Goal: Answer question/provide support

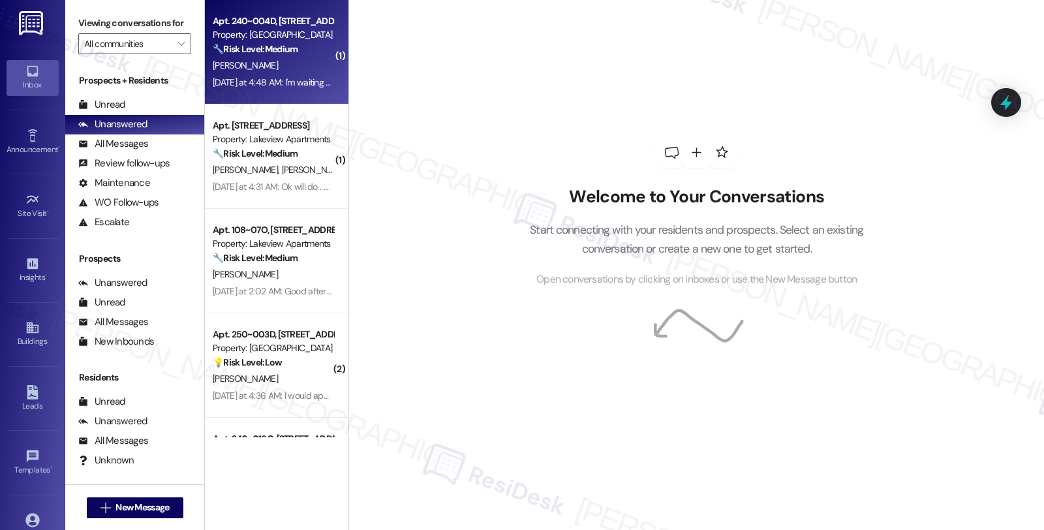
click at [292, 56] on div "Apt. 240~004D, [STREET_ADDRESS] Property: [GEOGRAPHIC_DATA] 🔧 Risk Level: Mediu…" at bounding box center [272, 35] width 123 height 44
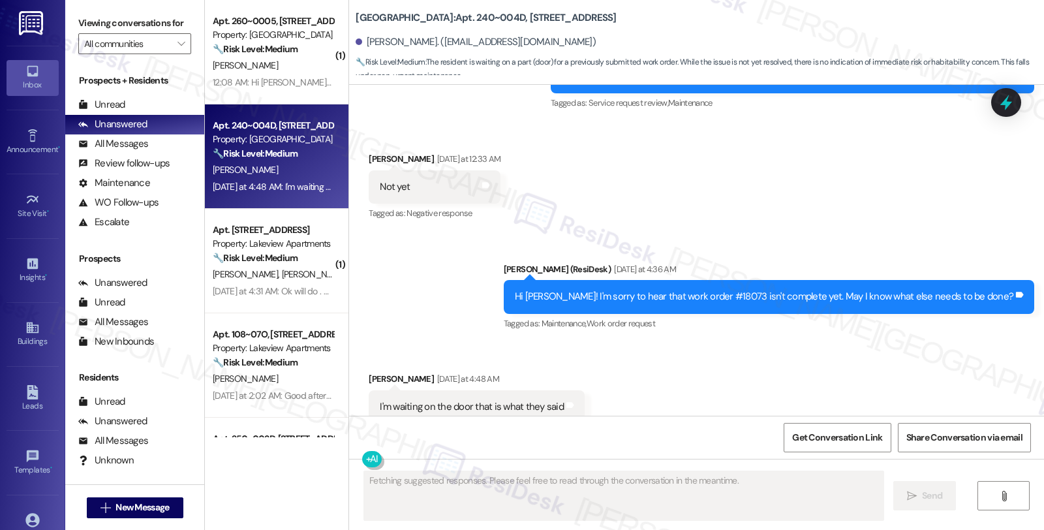
scroll to position [1571, 0]
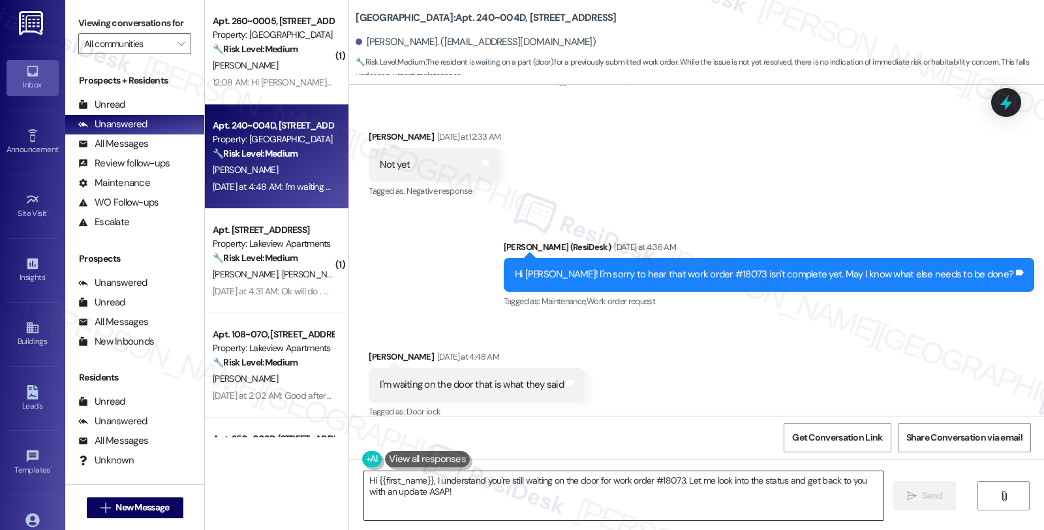
click at [653, 477] on textarea "Hi {{first_name}}, I understand you're still waiting on the door for work order…" at bounding box center [623, 495] width 519 height 49
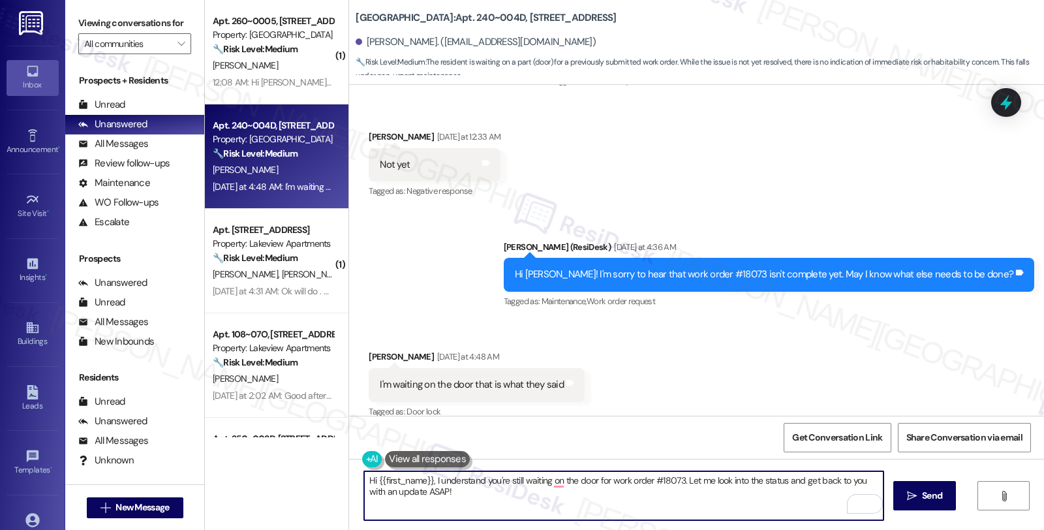
click at [747, 267] on div "Hi [PERSON_NAME]! I'm sorry to hear that work order #18073 isn't complete yet. …" at bounding box center [764, 274] width 498 height 14
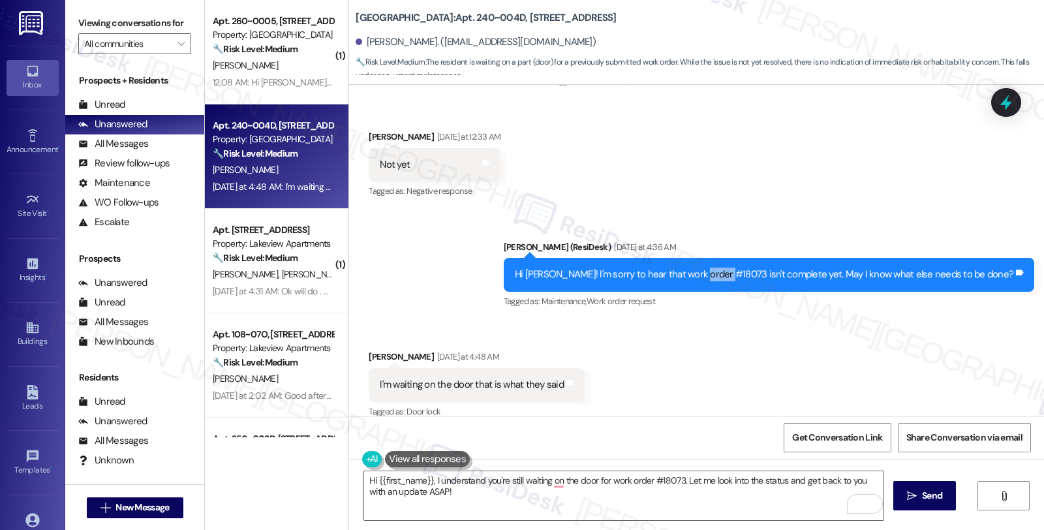
click at [747, 267] on div "Hi [PERSON_NAME]! I'm sorry to hear that work order #18073 isn't complete yet. …" at bounding box center [764, 274] width 498 height 14
copy div "18073"
click at [360, 42] on div "[PERSON_NAME]. ([EMAIL_ADDRESS][DOMAIN_NAME])" at bounding box center [476, 42] width 240 height 14
drag, startPoint x: 429, startPoint y: 16, endPoint x: 473, endPoint y: 18, distance: 44.4
click at [473, 18] on b "[GEOGRAPHIC_DATA]: Apt. 240~004D, [STREET_ADDRESS]" at bounding box center [486, 18] width 260 height 14
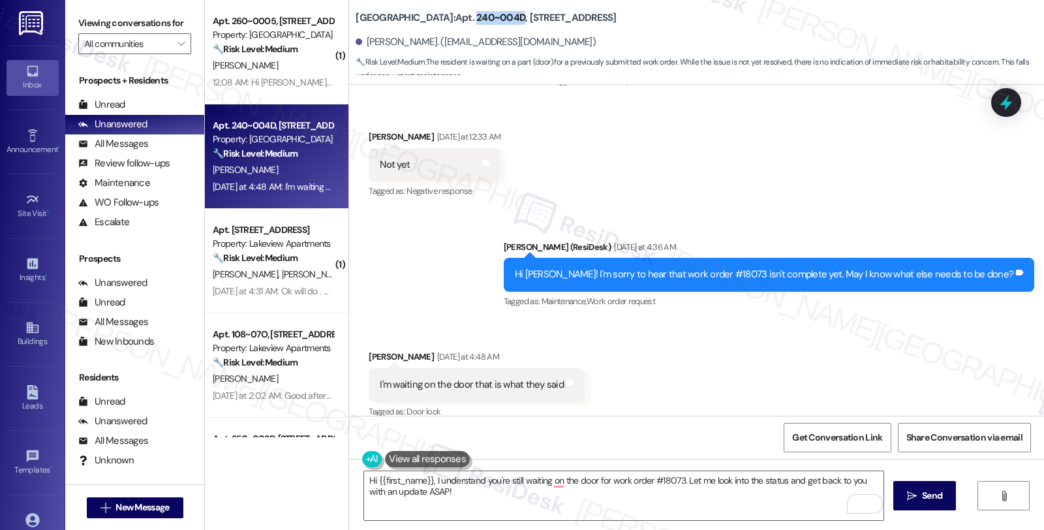
copy b "240~004D"
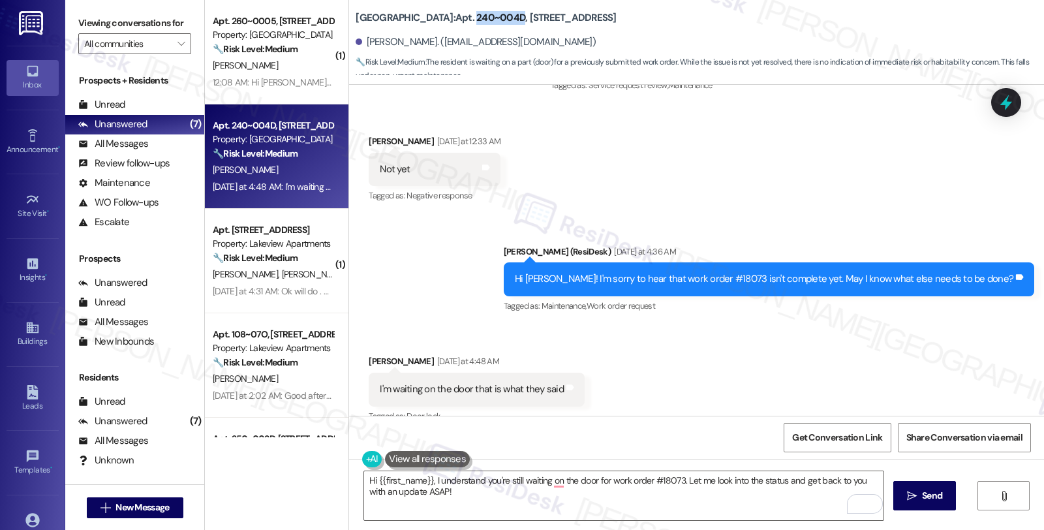
scroll to position [1572, 0]
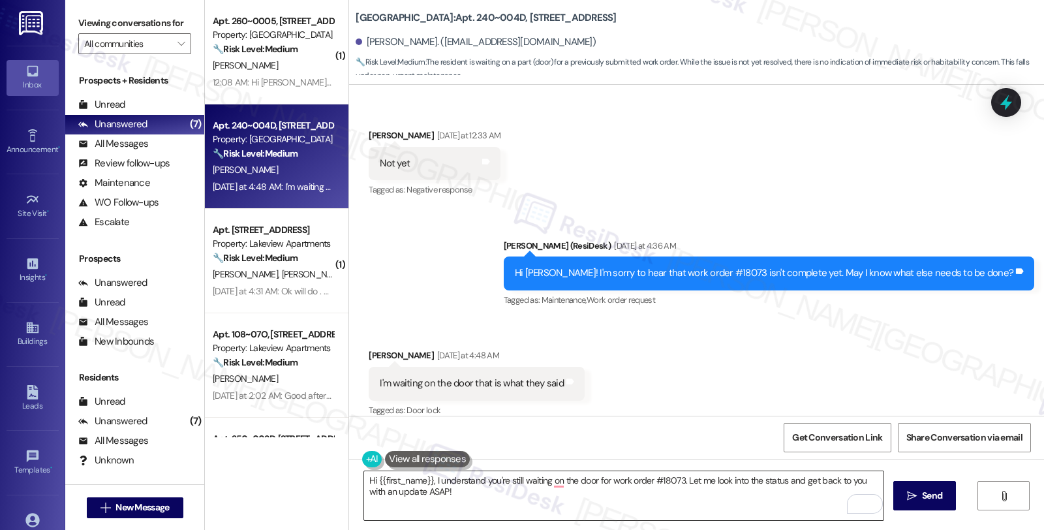
click at [379, 490] on textarea "Hi {{first_name}}, I understand you're still waiting on the door for work order…" at bounding box center [623, 495] width 519 height 49
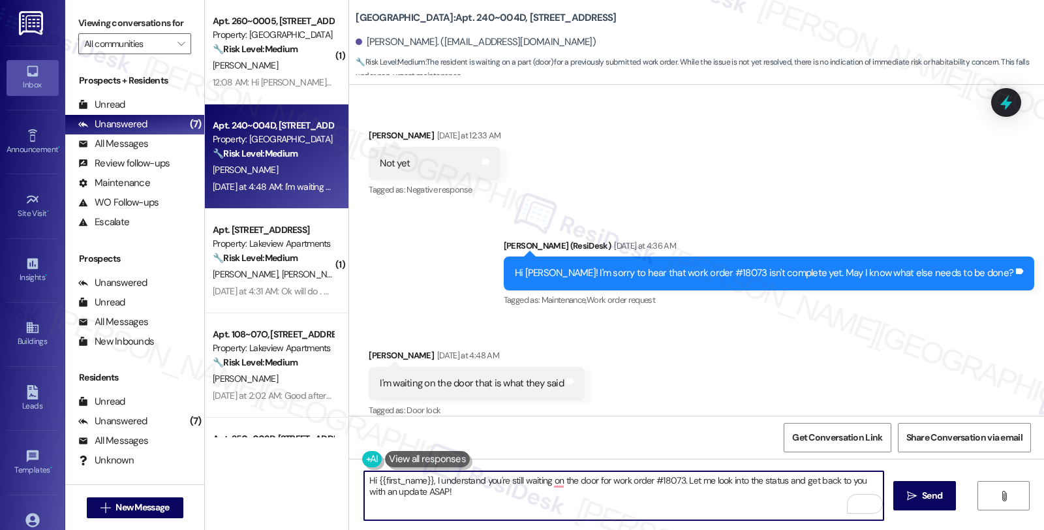
drag, startPoint x: 441, startPoint y: 492, endPoint x: 287, endPoint y: 463, distance: 156.6
click at [287, 463] on div "( 1 ) Apt. 260~0005, [STREET_ADDRESS] Property: [GEOGRAPHIC_DATA] 🔧 Risk Level:…" at bounding box center [624, 265] width 839 height 530
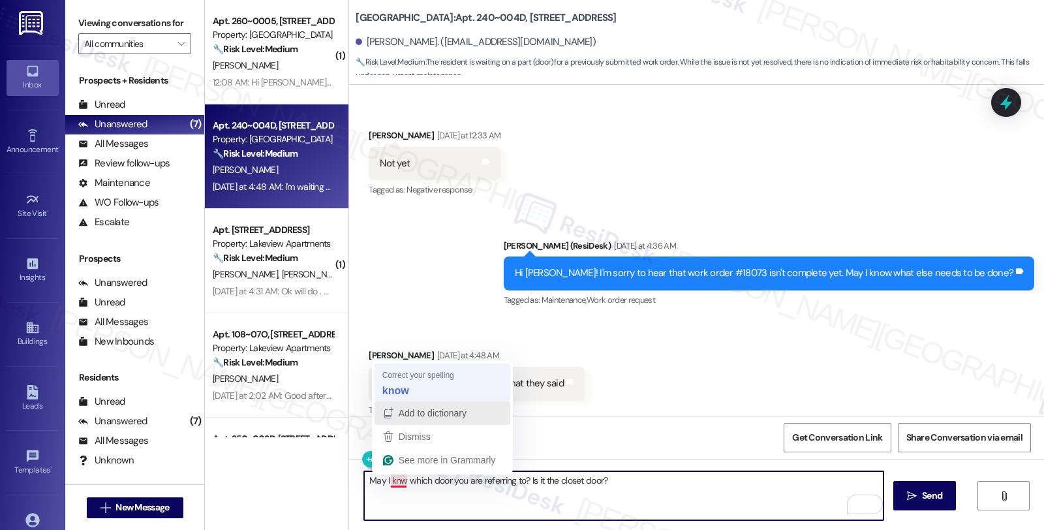
type textarea "May I know which door you are referring to? Is it the closet door?"
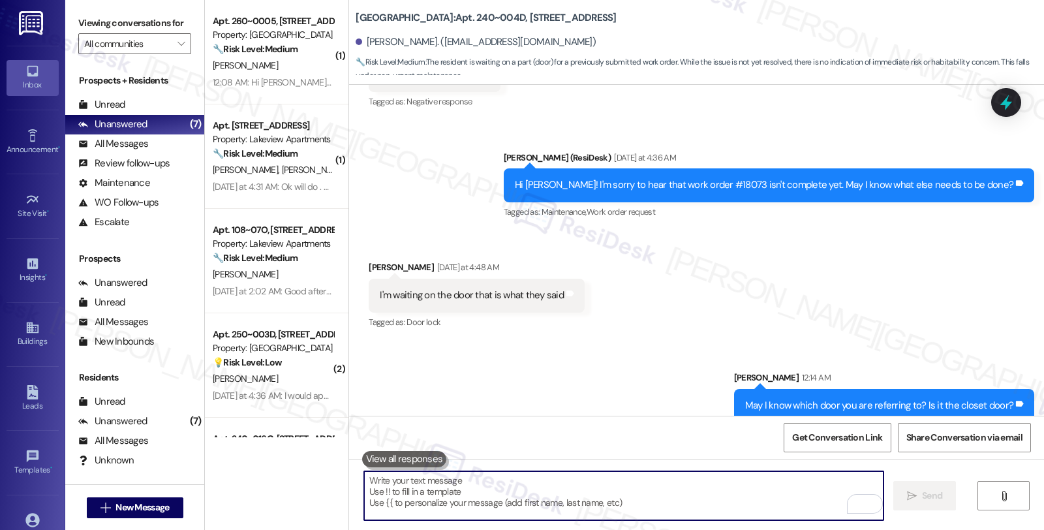
scroll to position [1662, 0]
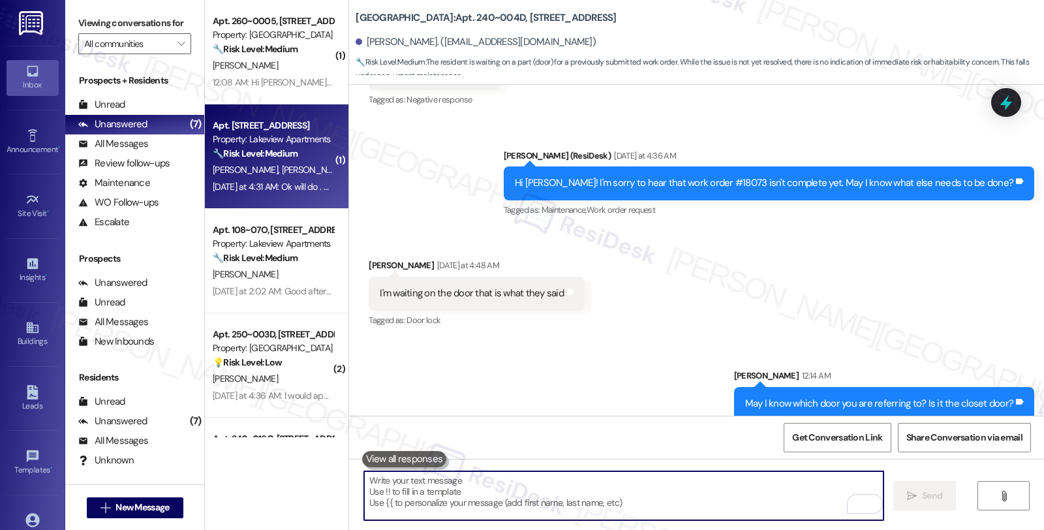
click at [282, 167] on span "[PERSON_NAME]" at bounding box center [314, 170] width 65 height 12
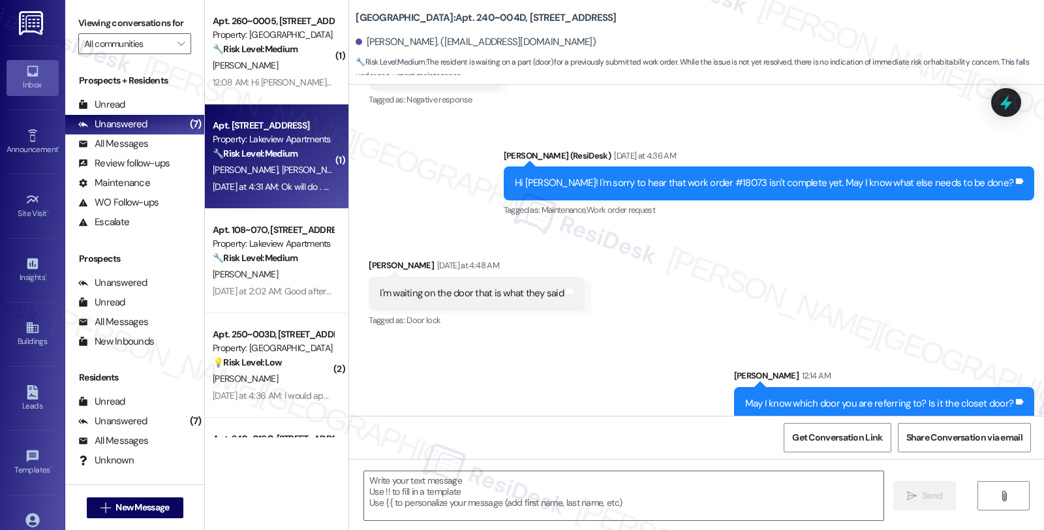
type textarea "Fetching suggested responses. Please feel free to read through the conversation…"
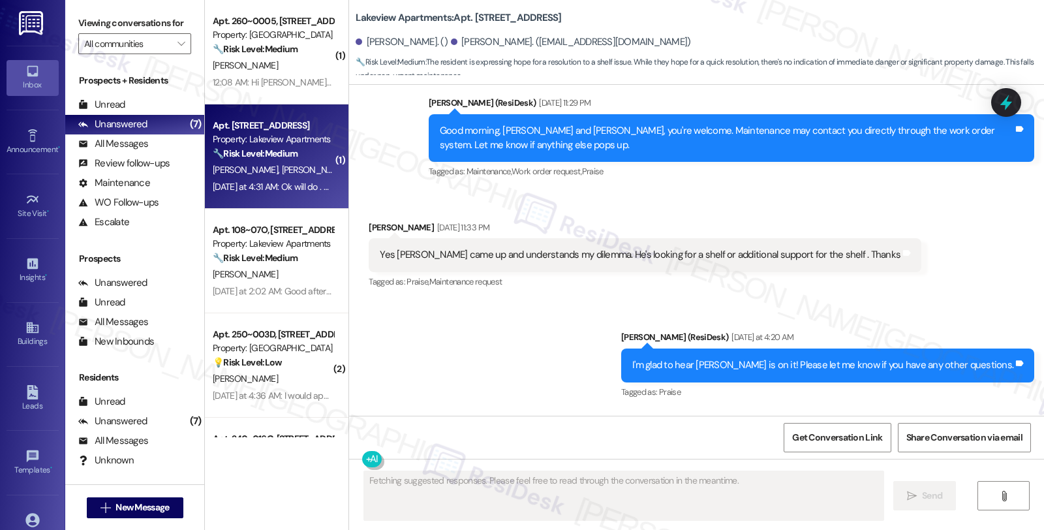
scroll to position [3490, 0]
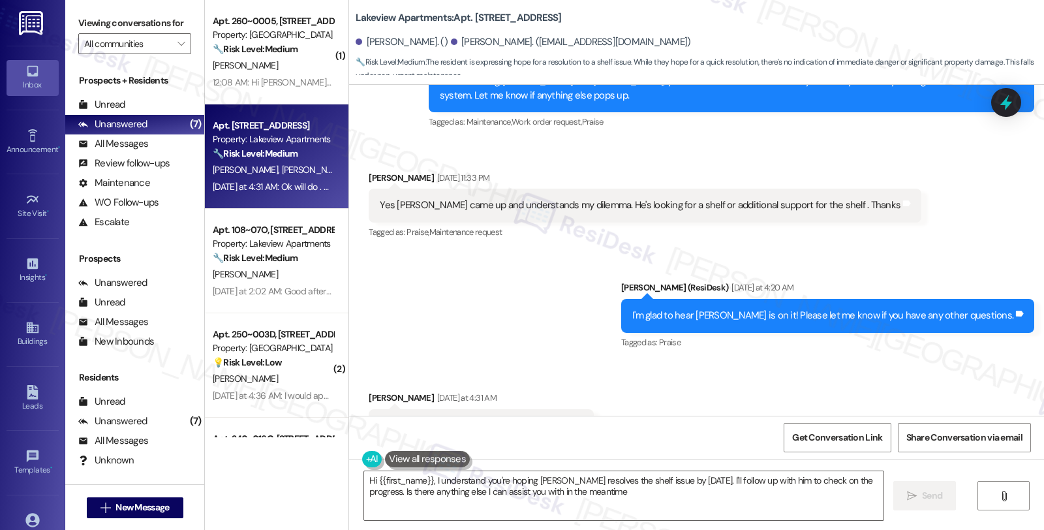
type textarea "Hi {{first_name}}, I understand you're hoping [PERSON_NAME] resolves the shelf …"
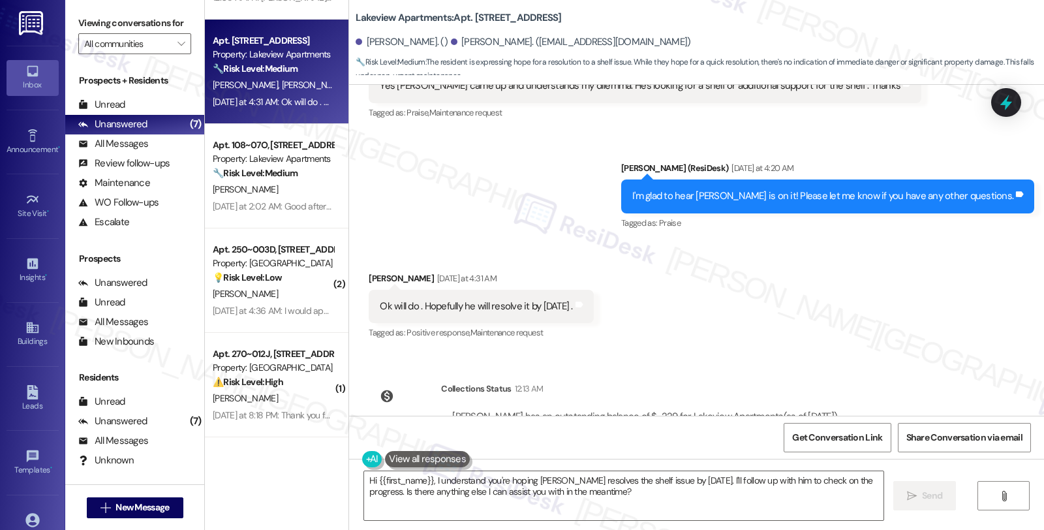
scroll to position [3537, 0]
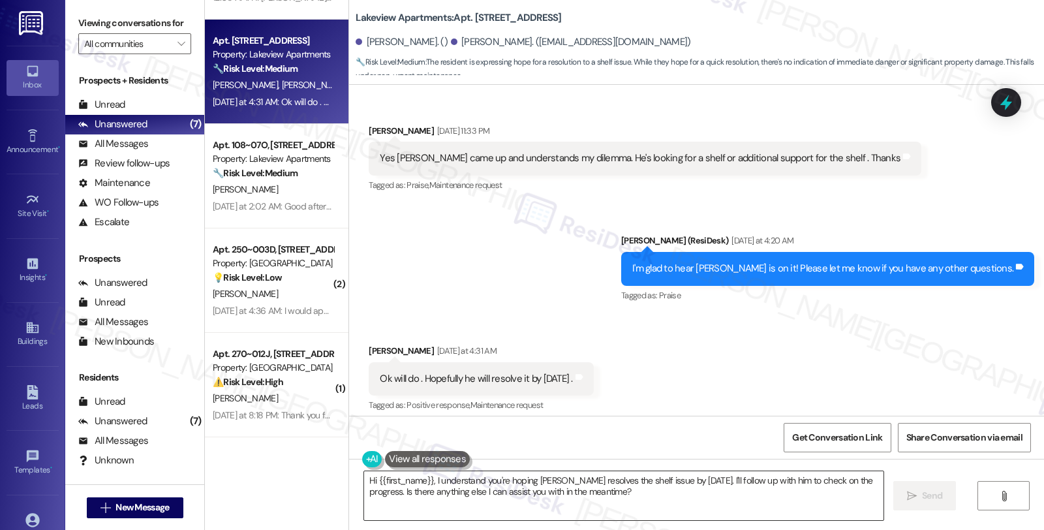
click at [364, 478] on textarea "Hi {{first_name}}, I understand you're hoping [PERSON_NAME] resolves the shelf …" at bounding box center [623, 495] width 519 height 49
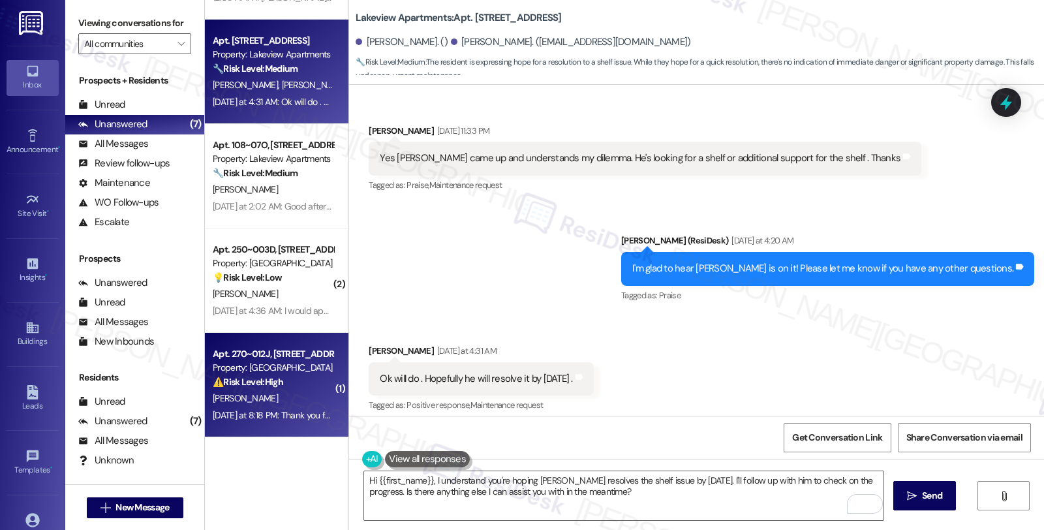
click at [298, 398] on div "[PERSON_NAME]" at bounding box center [272, 398] width 123 height 16
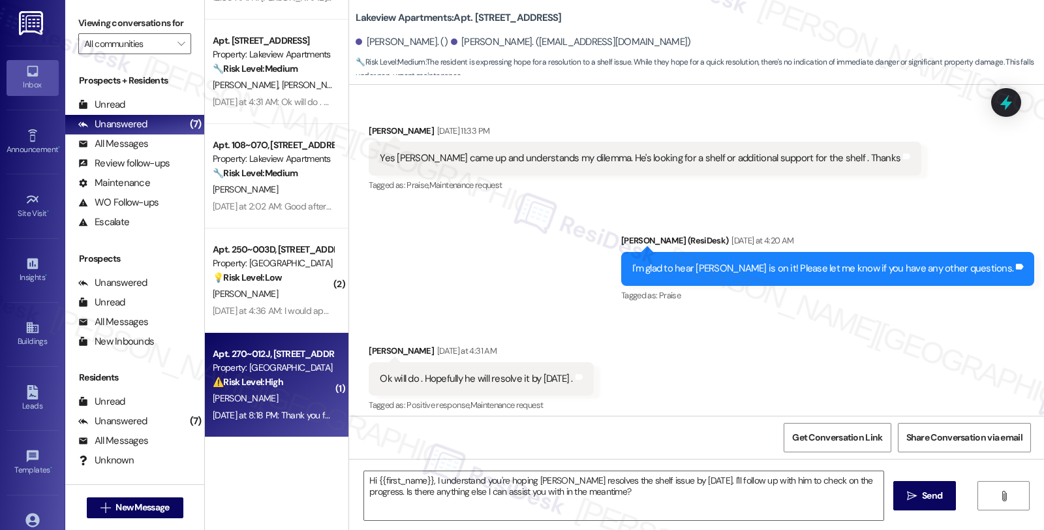
type textarea "Fetching suggested responses. Please feel free to read through the conversation…"
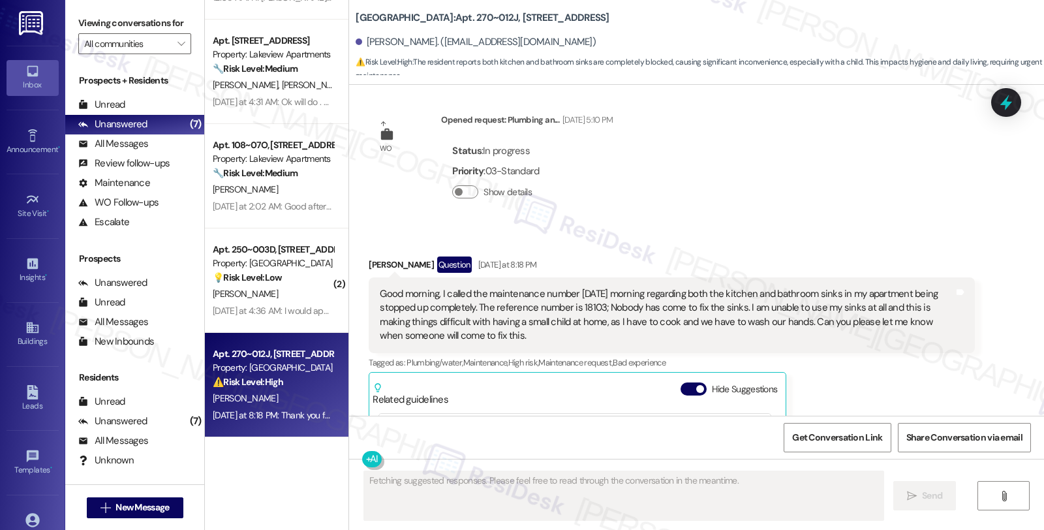
scroll to position [2669, 0]
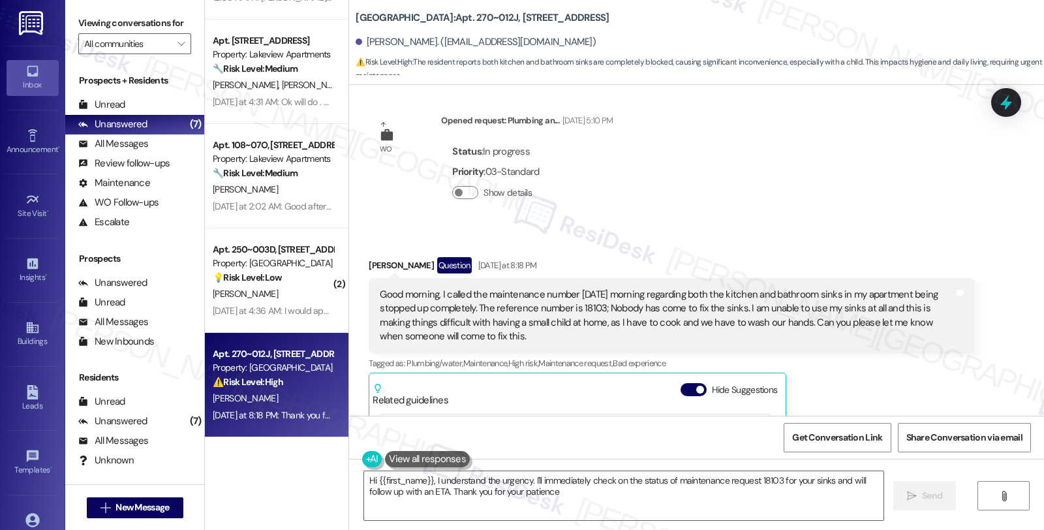
type textarea "Hi {{first_name}}, I understand the urgency. I'll immediately check on the stat…"
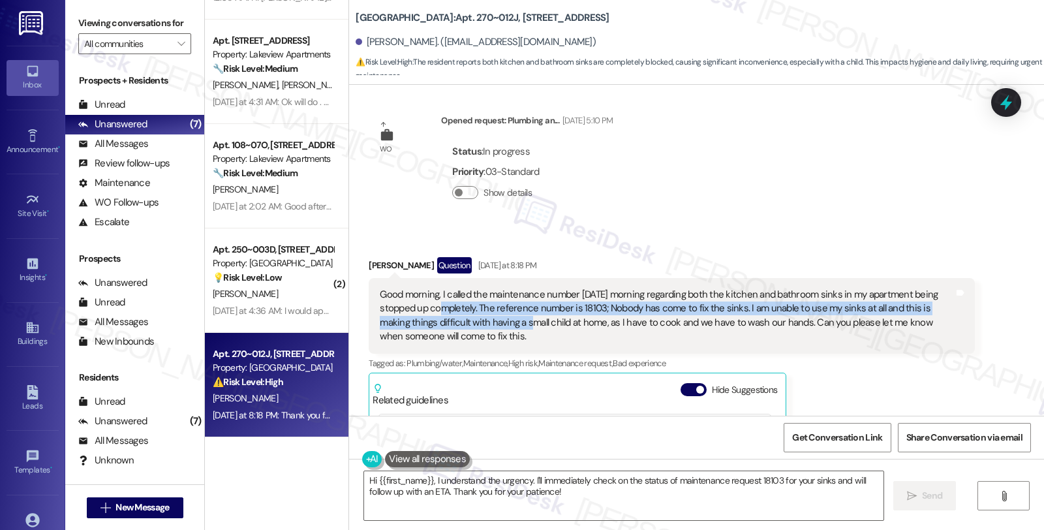
drag, startPoint x: 416, startPoint y: 309, endPoint x: 477, endPoint y: 316, distance: 61.0
click at [477, 316] on div "Good morning, I called the maintenance number [DATE] morning regarding both the…" at bounding box center [666, 316] width 573 height 56
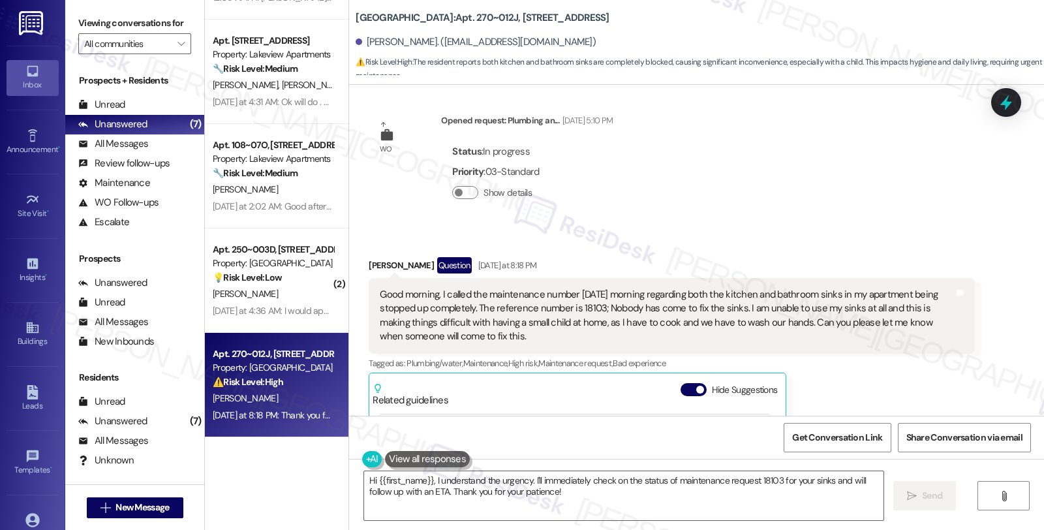
click at [505, 318] on div "Good morning, I called the maintenance number [DATE] morning regarding both the…" at bounding box center [666, 316] width 573 height 56
click at [583, 307] on div "Good morning, I called the maintenance number [DATE] morning regarding both the…" at bounding box center [666, 316] width 573 height 56
copy div "18103"
